Goal: Task Accomplishment & Management: Complete application form

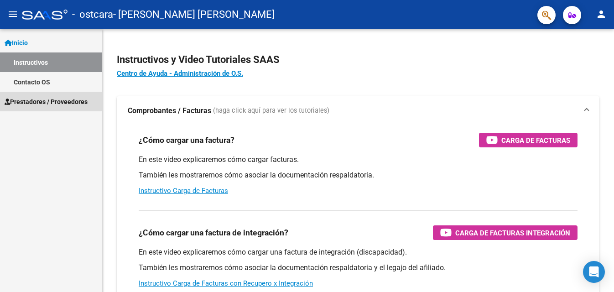
click at [51, 101] on span "Prestadores / Proveedores" at bounding box center [46, 102] width 83 height 10
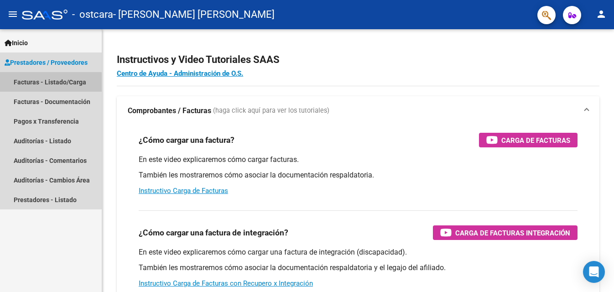
click at [48, 85] on link "Facturas - Listado/Carga" at bounding box center [51, 82] width 102 height 20
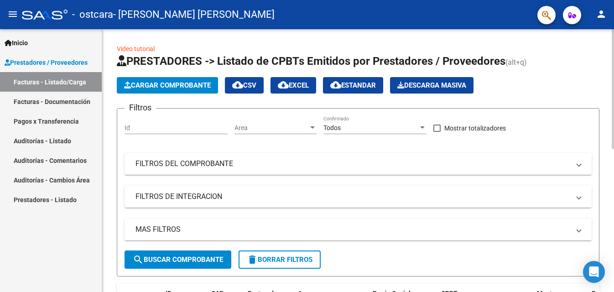
click at [614, 75] on html "menu - ostcara - [PERSON_NAME] [PERSON_NAME] person Inicio Instructivos Contact…" at bounding box center [307, 146] width 614 height 292
click at [147, 86] on span "Cargar Comprobante" at bounding box center [167, 85] width 87 height 8
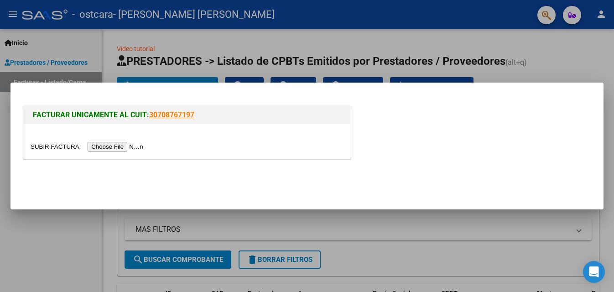
click at [140, 144] on input "file" at bounding box center [88, 147] width 115 height 10
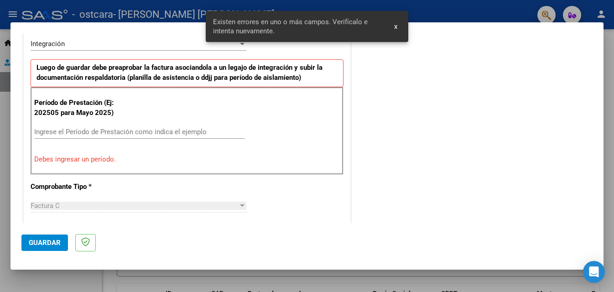
scroll to position [231, 0]
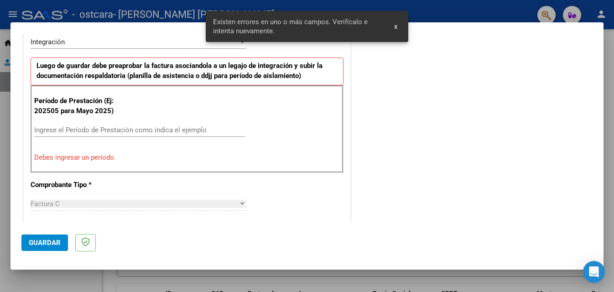
click at [147, 128] on input "Ingrese el Período de Prestación como indica el ejemplo" at bounding box center [139, 130] width 211 height 8
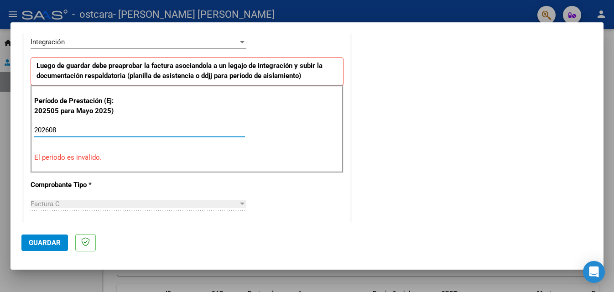
click at [48, 130] on input "202608" at bounding box center [139, 130] width 211 height 8
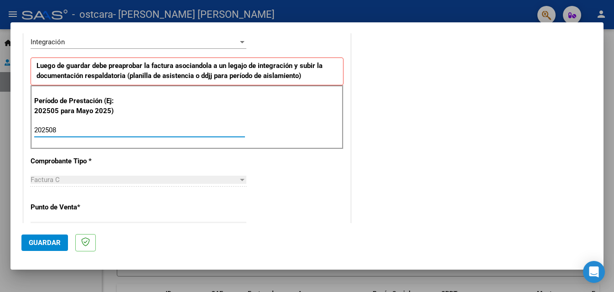
type input "202508"
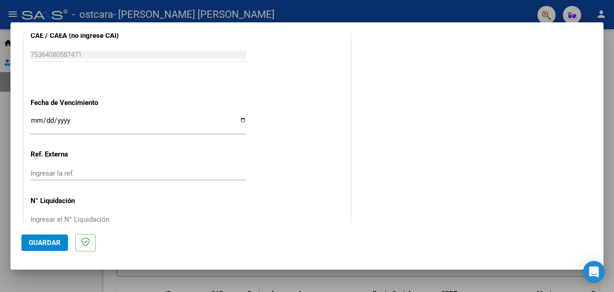
scroll to position [614, 0]
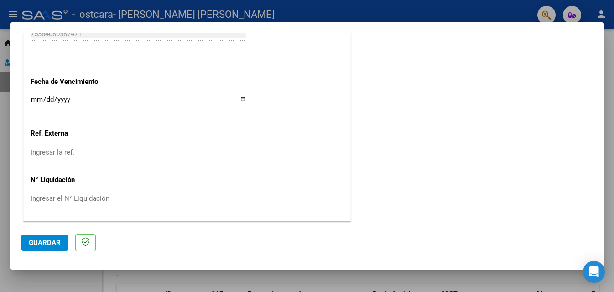
click at [241, 100] on input "Ingresar la fecha" at bounding box center [139, 103] width 216 height 15
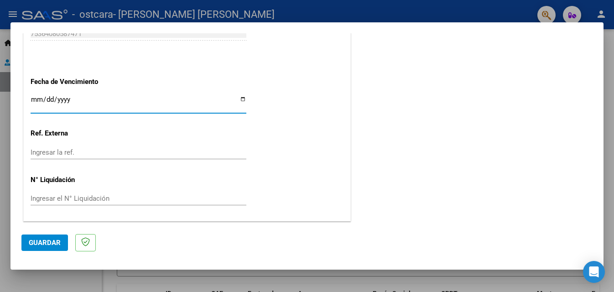
type input "[DATE]"
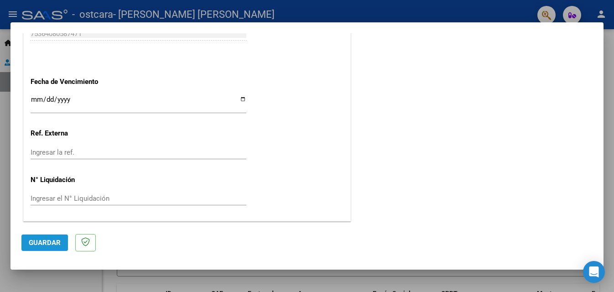
click at [63, 239] on button "Guardar" at bounding box center [44, 243] width 47 height 16
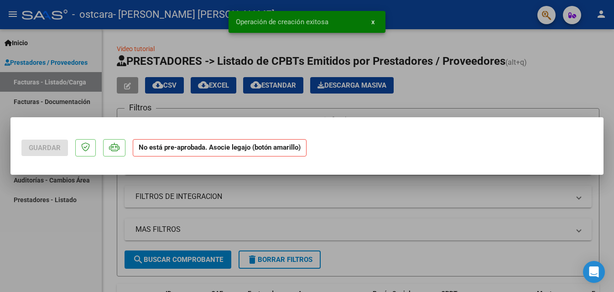
scroll to position [0, 0]
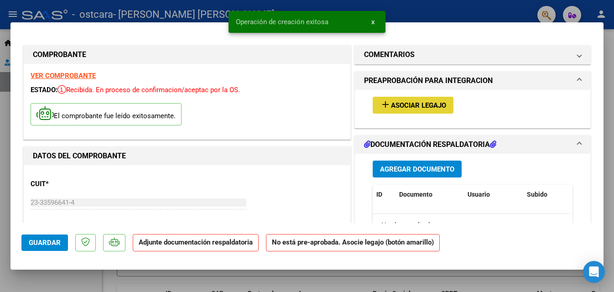
click at [445, 100] on button "add Asociar Legajo" at bounding box center [413, 105] width 81 height 17
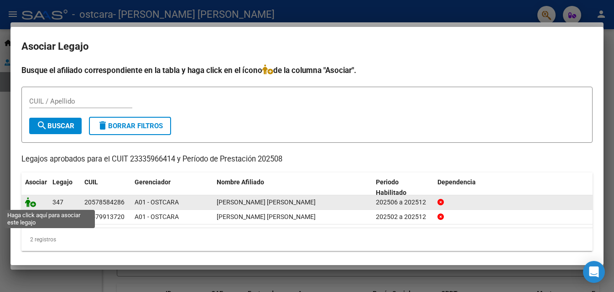
click at [29, 201] on icon at bounding box center [30, 202] width 11 height 10
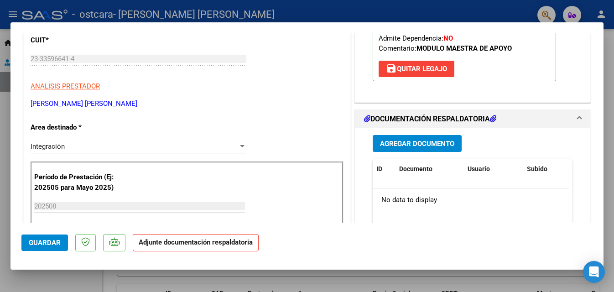
scroll to position [157, 0]
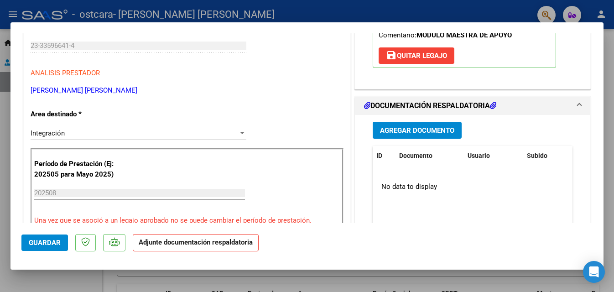
click at [431, 133] on span "Agregar Documento" at bounding box center [417, 130] width 74 height 8
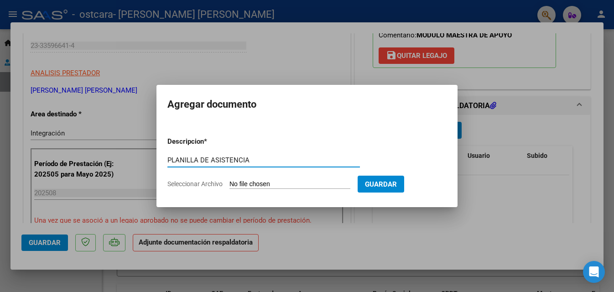
type input "PLANILLA DE ASISTENCIA"
click at [351, 185] on input "Seleccionar Archivo" at bounding box center [290, 184] width 121 height 9
type input "C:\fakepath\CamScanner [DATE] 10.54.pdf"
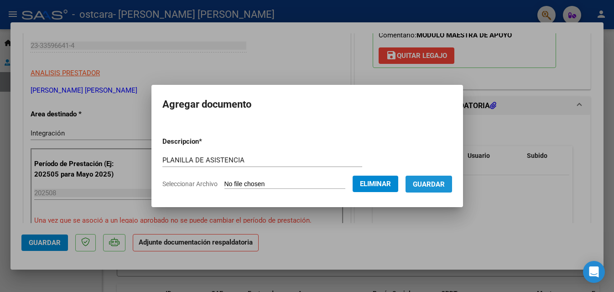
click at [424, 180] on span "Guardar" at bounding box center [429, 184] width 32 height 8
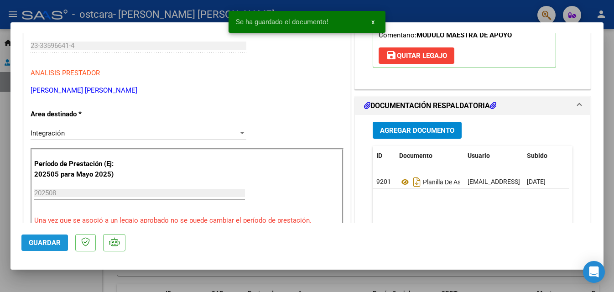
click at [42, 242] on span "Guardar" at bounding box center [45, 243] width 32 height 8
